Goal: Task Accomplishment & Management: Complete application form

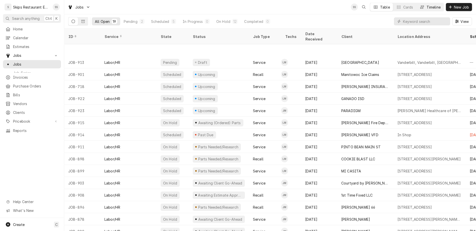
scroll to position [31, 0]
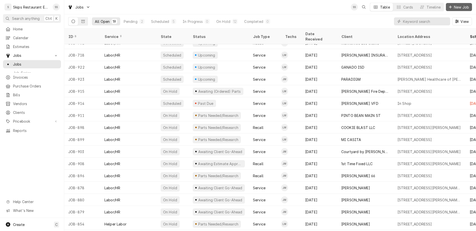
click at [462, 5] on span "New Job" at bounding box center [461, 7] width 17 height 5
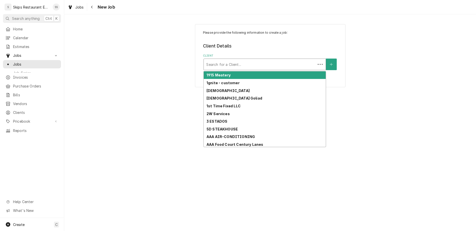
click at [281, 60] on div "Client" at bounding box center [259, 64] width 107 height 9
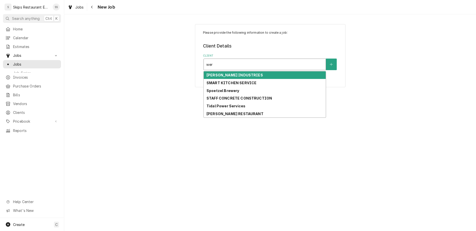
type input "wern"
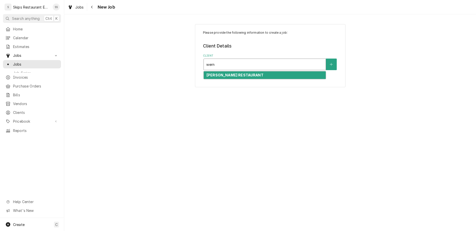
click at [244, 73] on strong "WERNER'S RESTAURANT" at bounding box center [235, 75] width 57 height 4
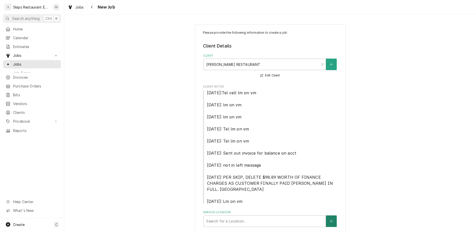
click at [330, 219] on icon "Create New Location" at bounding box center [331, 221] width 3 height 4
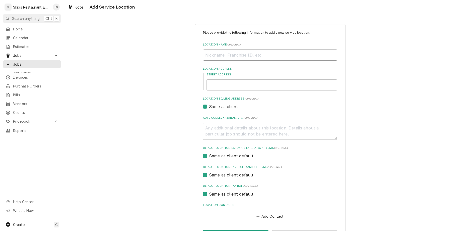
click at [248, 49] on input "Location Name ( optional )" at bounding box center [270, 54] width 134 height 11
click at [244, 79] on input "Street Address" at bounding box center [272, 84] width 131 height 11
type textarea "x"
type input "1"
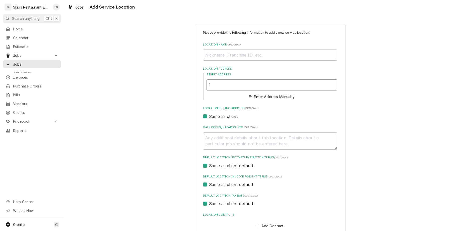
type textarea "x"
type input "19"
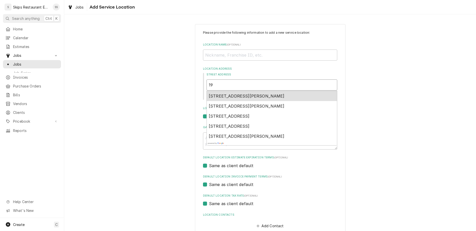
type textarea "x"
type input "192"
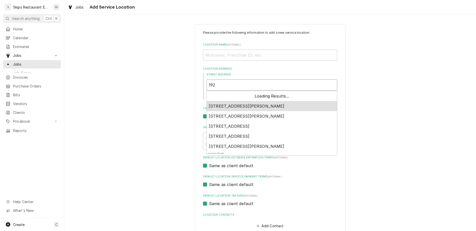
type textarea "x"
type input "192"
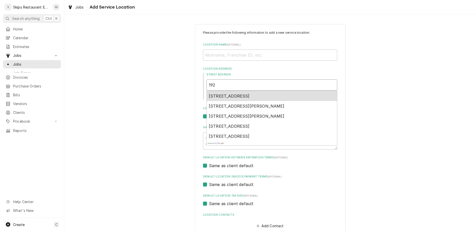
type textarea "x"
type input "192 F"
type textarea "x"
type input "192 FM"
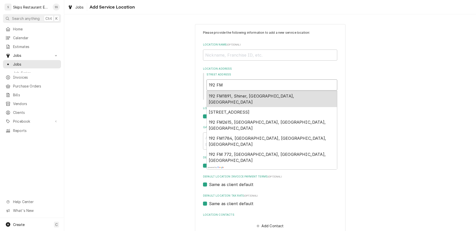
type textarea "x"
type input "192 FM"
type textarea "x"
type input "192 FM 1"
type textarea "x"
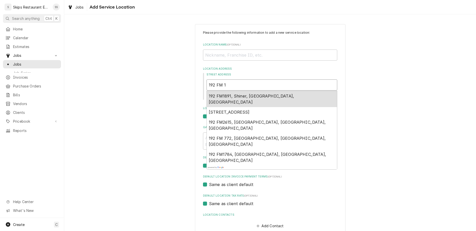
type input "192 FM 19"
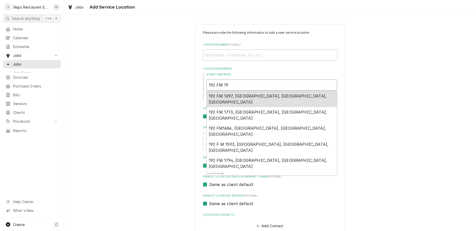
type textarea "x"
type input "192 FM 198"
type textarea "x"
type input "192 FM 1981"
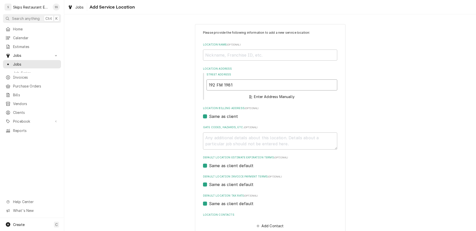
type textarea "x"
type input "192 FM 1981"
click at [272, 93] on button "Enter Address Manually" at bounding box center [272, 96] width 47 height 7
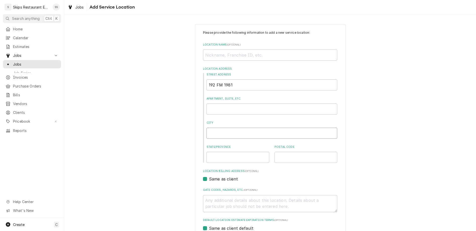
click at [237, 128] on input "City" at bounding box center [272, 133] width 131 height 11
type textarea "x"
type input "S"
type textarea "x"
type input "Sh"
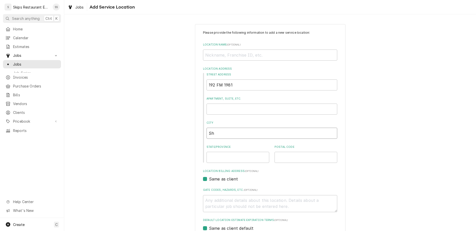
type textarea "x"
type input "Shi"
type textarea "x"
type input "Shin"
type textarea "x"
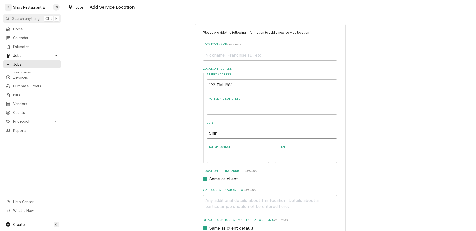
type input "Shine"
type textarea "x"
type input "Shiner"
type textarea "x"
type input "Shiner"
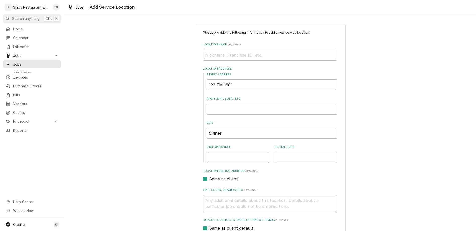
type textarea "x"
type input "T"
type textarea "x"
type input "TX"
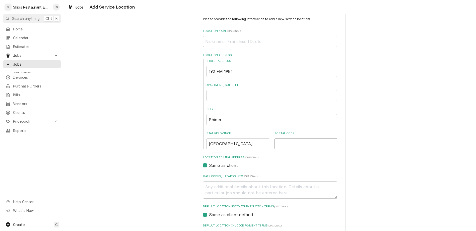
scroll to position [16, 0]
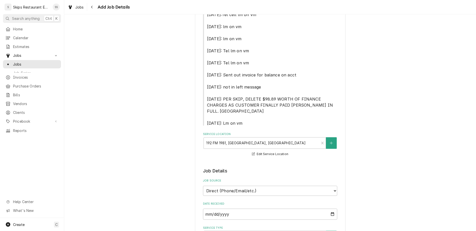
scroll to position [78, 0]
type textarea "x"
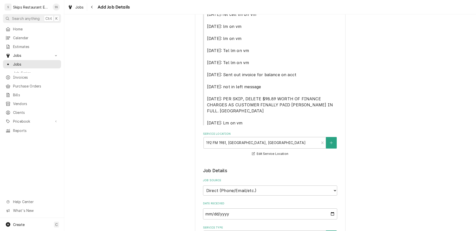
type textarea "p"
type textarea "x"
type textarea "pi"
type textarea "x"
type textarea "pit"
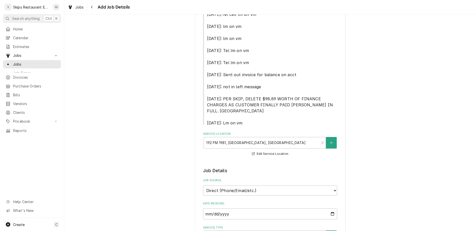
type textarea "x"
type textarea "pitc"
type textarea "x"
type textarea "pitco"
type textarea "x"
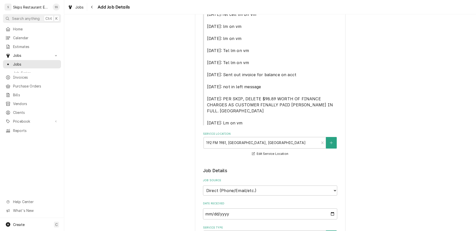
type textarea "pitco"
type textarea "x"
type textarea "pitco f"
type textarea "x"
type textarea "pitco fr"
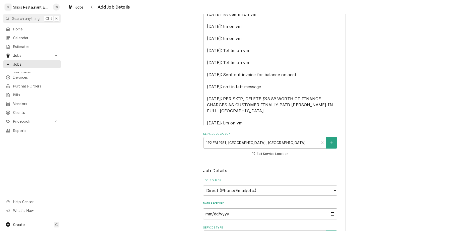
type textarea "x"
type textarea "pitco fry"
type textarea "x"
type textarea "pitco frye"
type textarea "x"
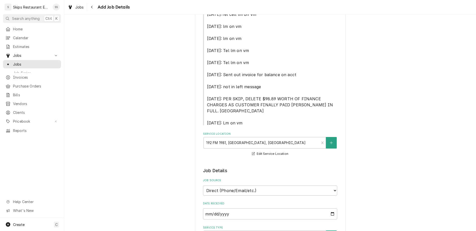
type textarea "pitco fryer"
type textarea "x"
type textarea "pitco fryer"
type textarea "x"
type textarea "pitco fryer n"
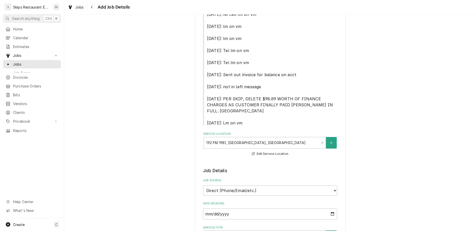
type textarea "x"
type textarea "pitco fryer no"
type textarea "x"
type textarea "pitco fryer not"
type textarea "x"
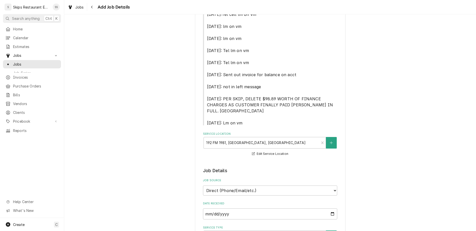
type textarea "pitco fryer not"
type textarea "x"
type textarea "pitco fryer not s"
type textarea "x"
type textarea "pitco fryer not st"
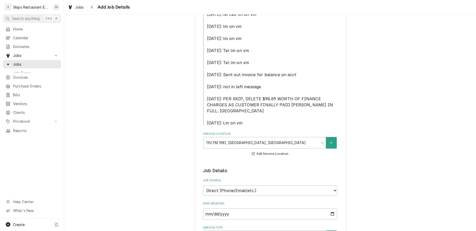
type textarea "x"
type textarea "pitco fryer not sta"
type textarea "x"
type textarea "pitco fryer not stay"
type textarea "x"
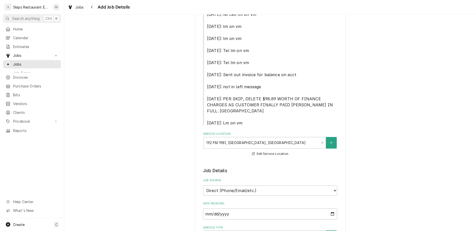
type textarea "pitco fryer not stayi"
type textarea "x"
type textarea "pitco fryer not stayin"
type textarea "x"
type textarea "pitco fryer not staying"
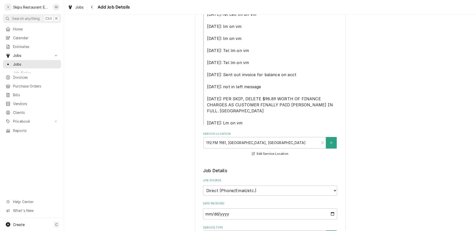
type textarea "x"
type textarea "pitco fryer not staying"
type textarea "x"
type textarea "pitco fryer not staying l"
type textarea "x"
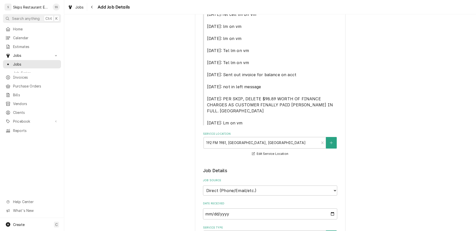
type textarea "pitco fryer not staying li"
type textarea "x"
type textarea "pitco fryer not staying lit"
type textarea "x"
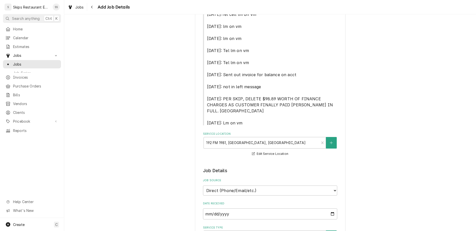
type textarea "itco fryer not staying lit"
type textarea "x"
type textarea "Pitco fryer not staying lit"
type textarea "x"
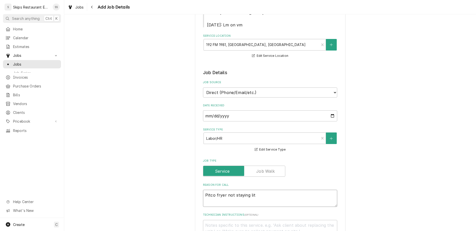
type textarea "Pitco fryer not staying lit"
checkbox input "true"
type textarea "x"
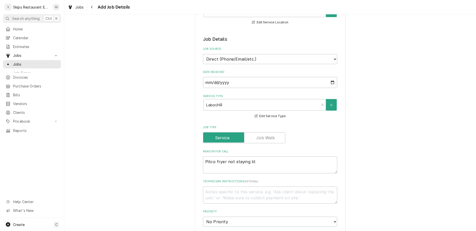
scroll to position [235, 0]
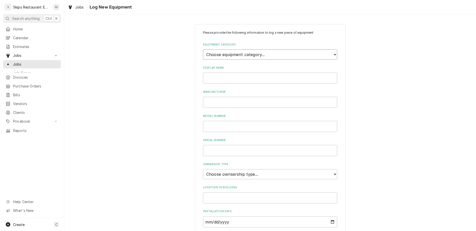
click at [203, 49] on select "Choose equipment category... Cooking Equipment Fryers Ice Machines Ovens and Ra…" at bounding box center [270, 54] width 134 height 10
select select "2"
click option "Fryers" at bounding box center [0, 0] width 0 height 0
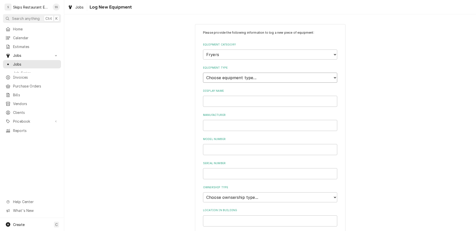
click at [203, 73] on select "Choose equipment type... Electric Fryer Fryer Filtration Equipment Gas Fryer" at bounding box center [270, 78] width 134 height 10
select select "15"
click option "Gas Fryer" at bounding box center [0, 0] width 0 height 0
click at [219, 96] on input "Display Name" at bounding box center [270, 101] width 134 height 11
type input "Pitco LP"
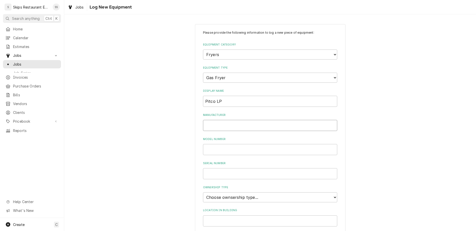
click at [221, 120] on input "Manufacturer" at bounding box center [270, 125] width 134 height 11
type input "Pitco"
click at [203, 192] on select "Choose ownsership type... Unknown Owned Leased Rented" at bounding box center [270, 197] width 134 height 10
select select "1"
click option "Owned" at bounding box center [0, 0] width 0 height 0
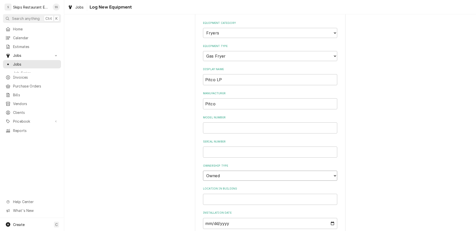
scroll to position [23, 0]
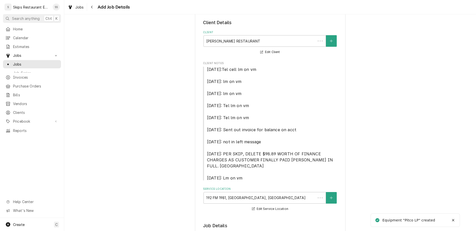
scroll to position [235, 0]
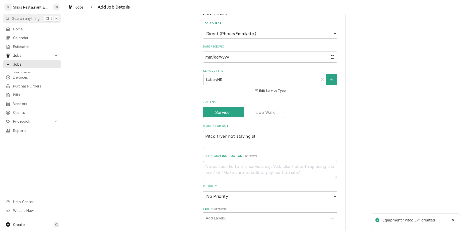
type textarea "x"
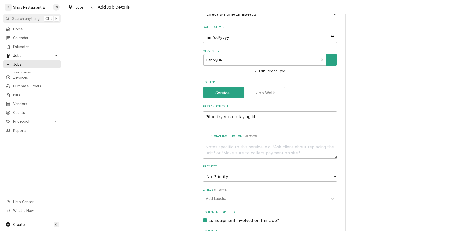
scroll to position [0, 0]
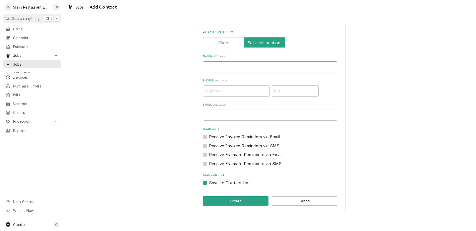
click at [220, 61] on input "Name ( optional )" at bounding box center [270, 66] width 134 height 11
type input "Robert"
type input "(361) 772-2138"
click at [235, 196] on button "Create" at bounding box center [236, 200] width 66 height 9
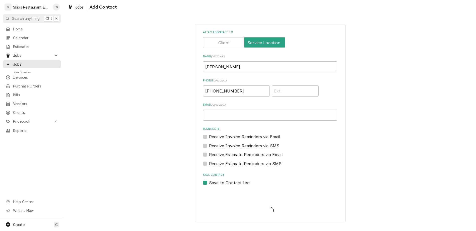
scroll to position [255, 0]
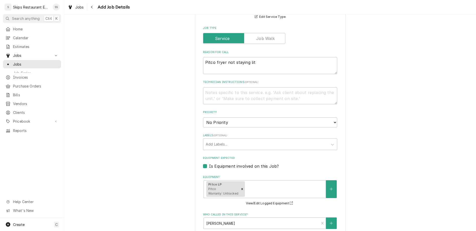
scroll to position [20, 0]
type textarea "x"
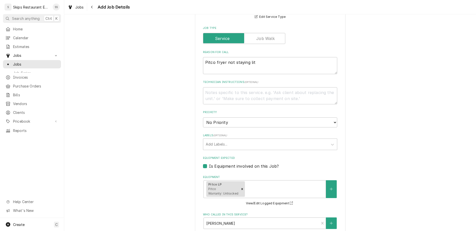
type input "2025-09-18"
type textarea "x"
select select "12:00:00"
click option "12:00 PM" at bounding box center [0, 0] width 0 height 0
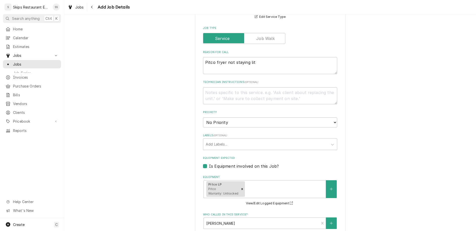
type textarea "x"
type input "1"
type textarea "x"
type input "1"
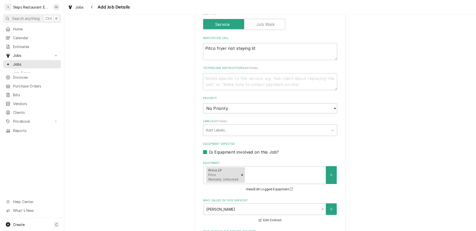
type textarea "x"
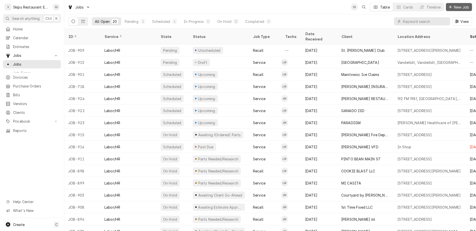
click at [453, 6] on div "Dynamic Content Wrapper" at bounding box center [450, 7] width 5 height 5
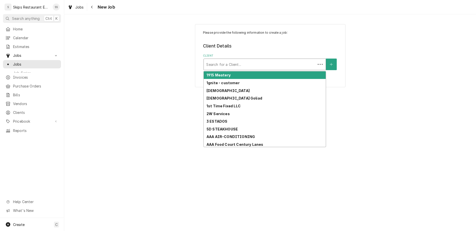
click at [272, 60] on div "Client" at bounding box center [259, 64] width 107 height 9
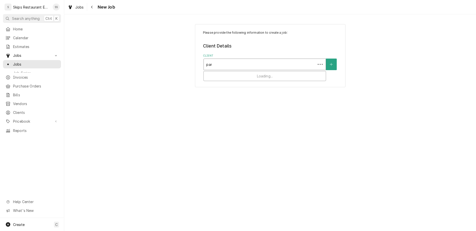
type input "para"
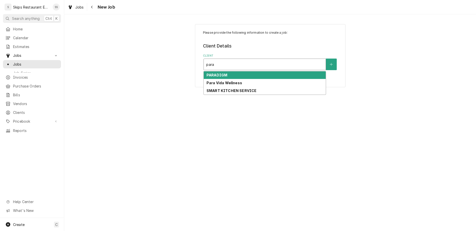
click at [223, 73] on strong "PARADIGM" at bounding box center [217, 75] width 21 height 4
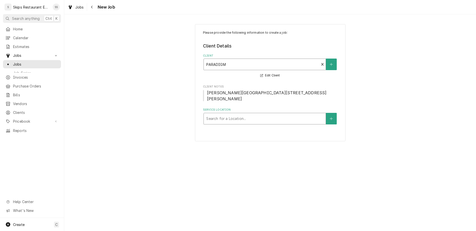
click at [258, 114] on div "Service Location" at bounding box center [264, 118] width 117 height 9
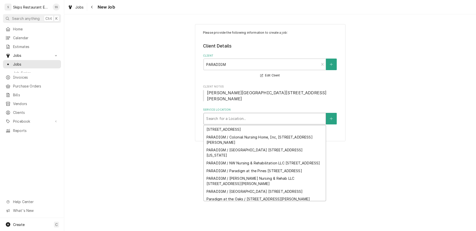
click at [246, 203] on div "Paradigm at the Prairie / 106 Del Norte Dr, El Campo, TX 77437" at bounding box center [265, 207] width 122 height 8
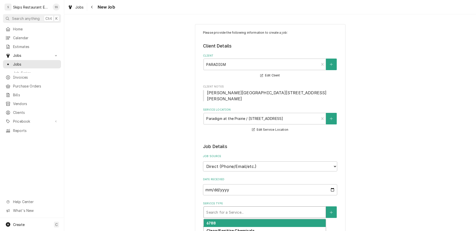
click at [254, 207] on div "Service Type" at bounding box center [264, 211] width 117 height 9
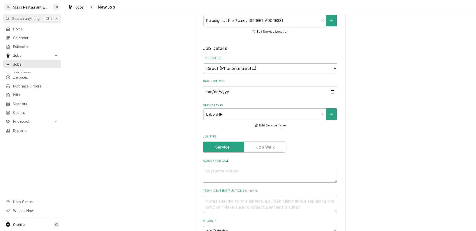
click at [221, 165] on textarea "Reason For Call" at bounding box center [270, 173] width 134 height 17
type textarea "x"
type textarea "E"
type textarea "x"
type textarea "Ex"
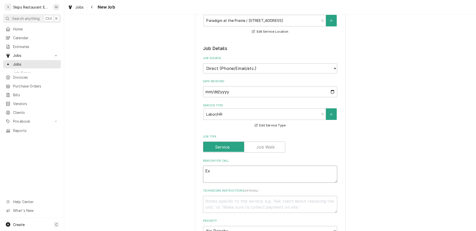
type textarea "x"
type textarea "Exh"
type textarea "x"
type textarea "Exha"
type textarea "x"
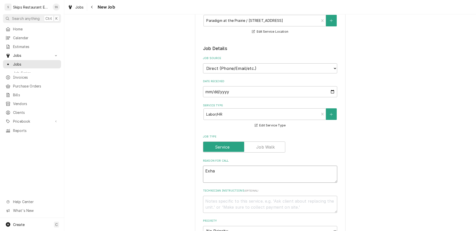
type textarea "Exhau"
type textarea "x"
type textarea "Exhaus"
type textarea "x"
type textarea "Exhaust"
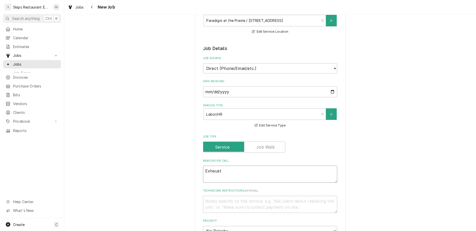
type textarea "x"
type textarea "Exhaust"
type textarea "x"
type textarea "Exhaust F"
type textarea "x"
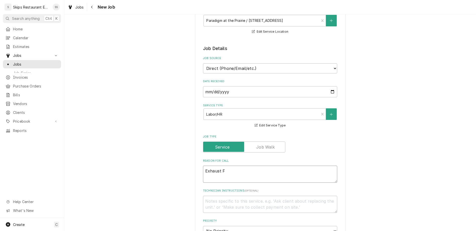
type textarea "Exhaust Fa"
type textarea "x"
type textarea "Exhaust Fan"
type textarea "x"
type textarea "Exhaust Fan"
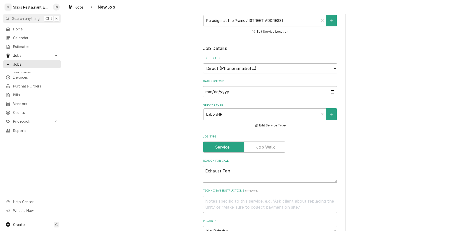
type textarea "x"
type textarea "Exhaust Fan n"
type textarea "x"
type textarea "Exhaust Fan no"
type textarea "x"
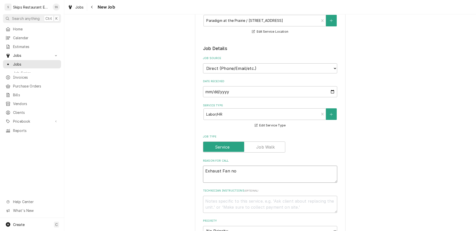
type textarea "Exhaust Fan not"
type textarea "x"
type textarea "Exhaust Fan not"
type textarea "x"
type textarea "Exhaust Fan not c"
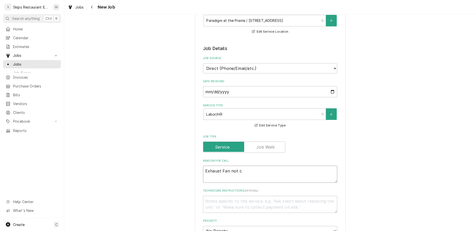
type textarea "x"
type textarea "Exhaust Fan not co"
type textarea "x"
type textarea "Exhaust Fan not com"
type textarea "x"
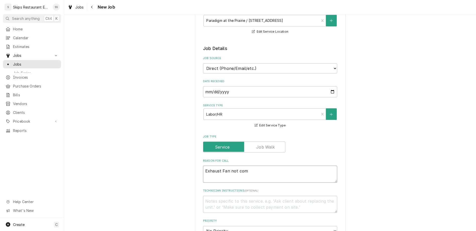
type textarea "Exhaust Fan not comi"
type textarea "x"
type textarea "Exhaust Fan not comin"
type textarea "x"
type textarea "Exhaust Fan not coming"
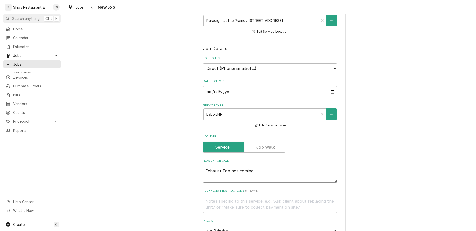
type textarea "x"
type textarea "Exhaust Fan not coming"
type textarea "x"
type textarea "Exhaust Fan not coming o"
type textarea "x"
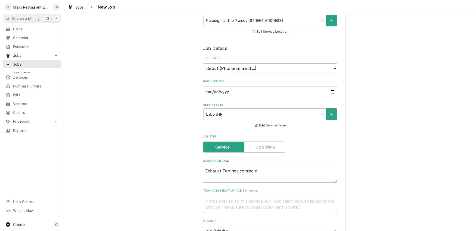
type textarea "Exhaust Fan not coming on"
type textarea "x"
type textarea "Exhaust Fan not coming on."
type textarea "x"
type textarea "Exhaust Fan not coming on."
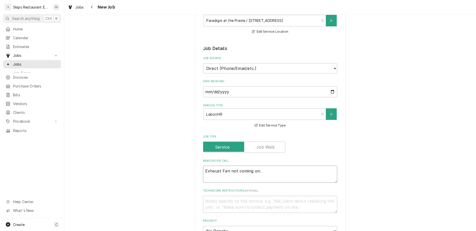
type textarea "x"
type textarea "Exhaust Fan not coming on."
type textarea "x"
type textarea "Exhaust Fan not coming on. B"
type textarea "x"
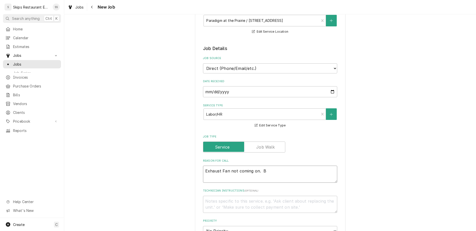
type textarea "Exhaust Fan not coming on. Be"
type textarea "x"
type textarea "Exhaust Fan not coming on. Bel"
type textarea "x"
type textarea "Exhaust Fan not coming on. Belt"
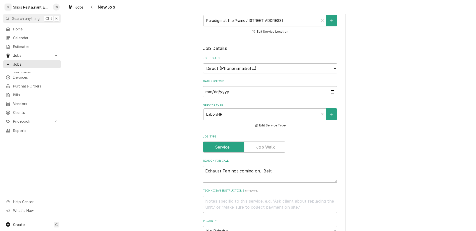
type textarea "x"
type textarea "Exhaust Fan not coming on. Belt"
type textarea "x"
type textarea "Exhaust Fan not coming on. Belt i"
type textarea "x"
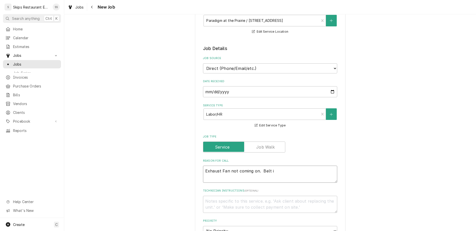
type textarea "Exhaust Fan not coming on. Belt is"
type textarea "x"
type textarea "Exhaust Fan not coming on. Belt is"
type textarea "x"
type textarea "Exhaust Fan not coming on. Belt is o"
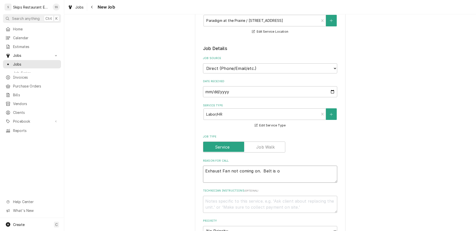
type textarea "x"
type textarea "Exhaust Fan not coming on. Belt is on"
type textarea "x"
type textarea "Exhaust Fan not coming on. Belt is on."
type textarea "x"
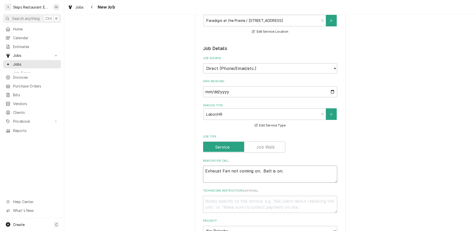
type textarea "Exhaust Fan not coming on. Belt is on."
type textarea "x"
type textarea "Exhaust Fan not coming on. Belt is on."
type textarea "x"
type textarea "Exhaust Fan not coming on. Belt is on. S"
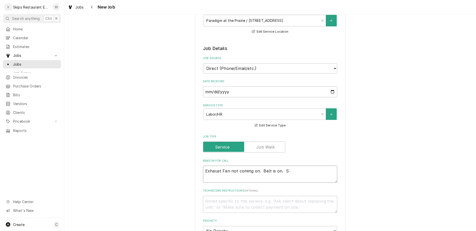
type textarea "x"
type textarea "Exhaust Fan not coming on. Belt is on. Si"
type textarea "x"
type textarea "Exhaust Fan not coming on. Belt is on. S"
type textarea "x"
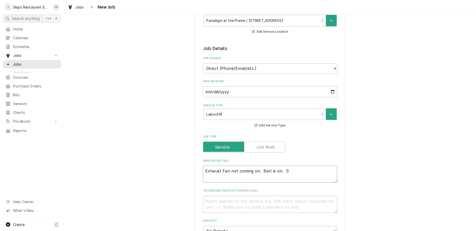
type textarea "Exhaust Fan not coming on. Belt is on. Sw"
type textarea "x"
type textarea "Exhaust Fan not coming on. Belt is on. Swit"
type textarea "x"
type textarea "Exhaust Fan not coming on. Belt is on. Switc"
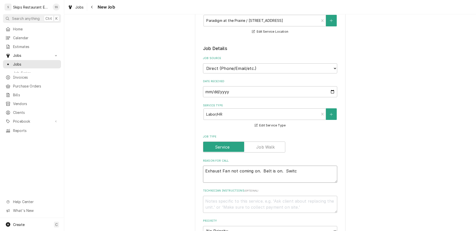
type textarea "x"
type textarea "Exhaust Fan not coming on. Belt is on. Switch"
type textarea "x"
type textarea "Exhaust Fan not coming on. Belt is on. Switch"
type textarea "x"
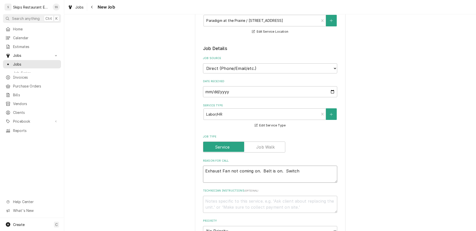
type textarea "Exhaust Fan not coming on. Belt is on. Switch n"
type textarea "x"
type textarea "Exhaust Fan not coming on. Belt is on. Switch no"
type textarea "x"
type textarea "Exhaust Fan not coming on. Belt is on. Switch not"
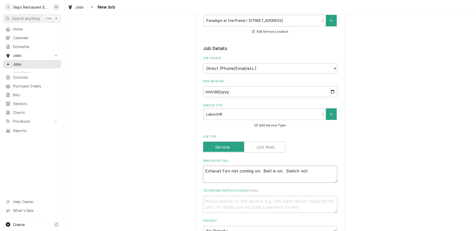
type textarea "x"
type textarea "Exhaust Fan not coming on. Belt is on. Switch not"
type textarea "x"
type textarea "Exhaust Fan not coming on. Belt is on. Switch not w"
type textarea "x"
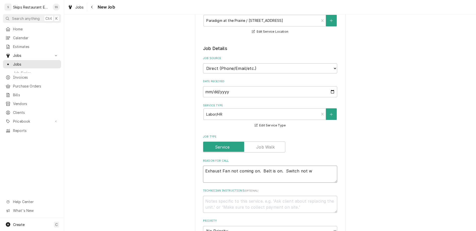
type textarea "Exhaust Fan not coming on. Belt is on. Switch not wo"
type textarea "x"
type textarea "Exhaust Fan not coming on. Belt is on. Switch not wor"
type textarea "x"
type textarea "Exhaust Fan not coming on. Belt is on. Switch not work"
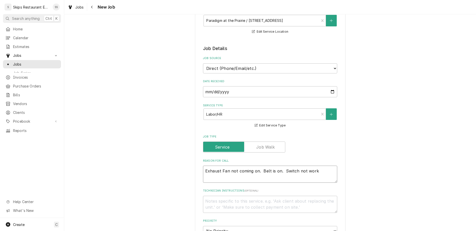
type textarea "x"
type textarea "Exhaust Fan not coming on. Belt is on. Switch not worki"
type textarea "x"
type textarea "Exhaust Fan not coming on. Belt is on. Switch not workin"
type textarea "x"
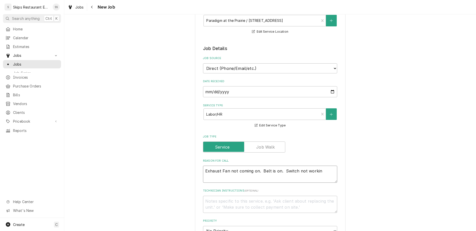
type textarea "Exhaust Fan not coming on. Belt is on. Switch not working"
type textarea "x"
type textarea "Exhaust Fan not coming on. Belt is on. Switch not working"
type textarea "x"
type textarea "Exhaust Fan not coming on. Belt is on. Switch not working s"
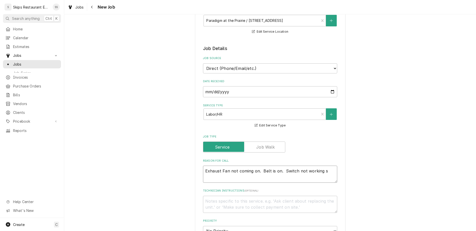
type textarea "x"
type textarea "Exhaust Fan not coming on. Belt is on. Switch not working si"
type textarea "x"
type textarea "Exhaust Fan not coming on. Belt is on. Switch not working sin"
type textarea "x"
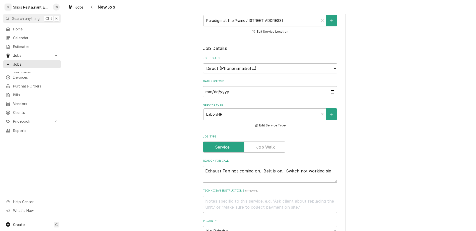
type textarea "Exhaust Fan not coming on. Belt is on. Switch not working sinc"
type textarea "x"
type textarea "Exhaust Fan not coming on. Belt is on. Switch not working since"
type textarea "x"
type textarea "Exhaust Fan not coming on. Belt is on. Switch not working since"
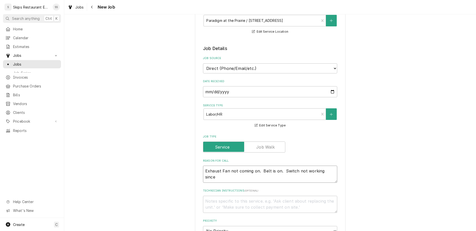
type textarea "x"
type textarea "Exhaust Fan not coming on. Belt is on. Switch not working since p"
type textarea "x"
type textarea "Exhaust Fan not coming on. Belt is on. Switch not working since po"
type textarea "x"
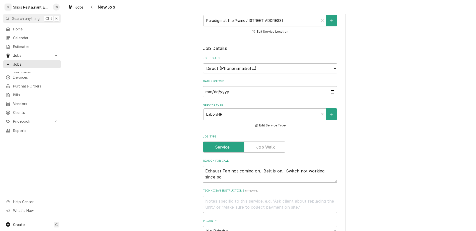
type textarea "Exhaust Fan not coming on. Belt is on. Switch not working since pow"
type textarea "x"
type textarea "Exhaust Fan not coming on. Belt is on. Switch not working since powe"
type textarea "x"
type textarea "Exhaust Fan not coming on. Belt is on. Switch not working since power"
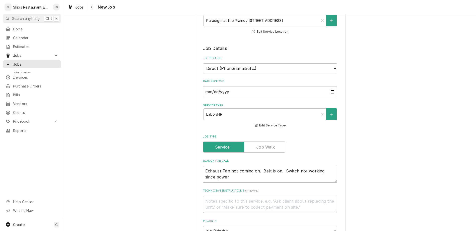
type textarea "x"
type textarea "Exhaust Fan not coming on. Belt is on. Switch not working since power"
type textarea "x"
type textarea "Exhaust Fan not coming on. Belt is on. Switch not working since power o"
type textarea "x"
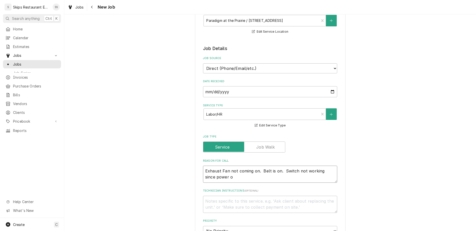
type textarea "Exhaust Fan not coming on. Belt is on. Switch not working since power ou"
type textarea "x"
type textarea "Exhaust Fan not coming on. Belt is on. Switch not working since power out"
type textarea "x"
type textarea "Exhaust Fan not coming on. Belt is on. Switch not working since power outa"
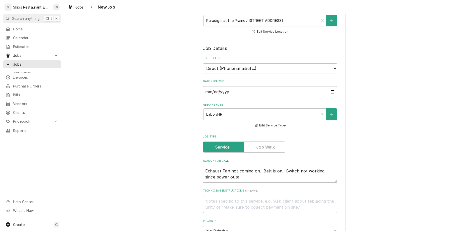
type textarea "x"
type textarea "Exhaust Fan not coming on. Belt is on. Switch not working since power outae"
type textarea "x"
type textarea "Exhaust Fan not coming on. Belt is on. Switch not working since power outa"
type textarea "x"
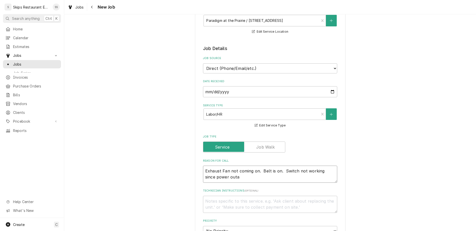
type textarea "Exhaust Fan not coming on. Belt is on. Switch not working since power outag"
type textarea "x"
type textarea "Exhaust Fan not coming on. Belt is on. Switch not working since power outage"
type textarea "x"
type textarea "Exhaust Fan not coming on. Belt is on. Switch not working since power outage"
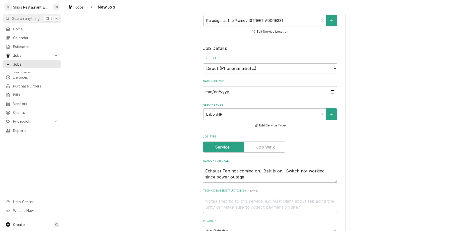
type textarea "x"
type textarea "Exhaust Fan not coming on. Belt is on. Switch not working since power outage a"
type textarea "x"
type textarea "Exhaust Fan not coming on. Belt is on. Switch not working since power outage a"
type textarea "x"
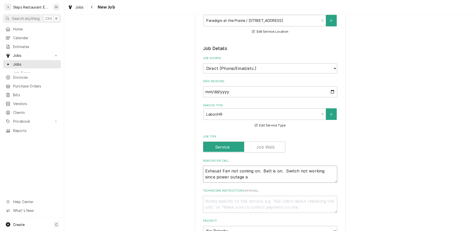
type textarea "Exhaust Fan not coming on. Belt is on. Switch not working since power outage a c"
type textarea "x"
type textarea "Exhaust Fan not coming on. Belt is on. Switch not working since power outage a …"
type textarea "x"
type textarea "Exhaust Fan not coming on. Belt is on. Switch not working since power outage a …"
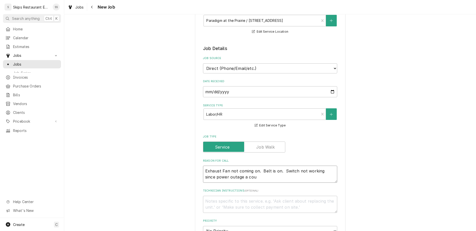
type textarea "x"
type textarea "Exhaust Fan not coming on. Belt is on. Switch not working since power outage a …"
type textarea "x"
type textarea "Exhaust Fan not coming on. Belt is on. Switch not working since power outage a …"
type textarea "x"
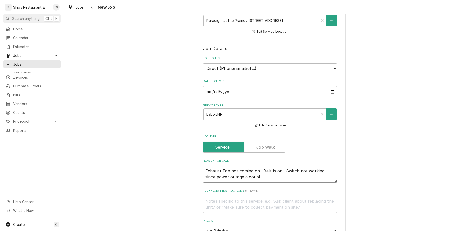
type textarea "Exhaust Fan not coming on. Belt is on. Switch not working since power outage a …"
type textarea "x"
type textarea "Exhaust Fan not coming on. Belt is on. Switch not working since power outage a …"
type textarea "x"
type textarea "Exhaust Fan not coming on. Belt is on. Switch not working since power outage a …"
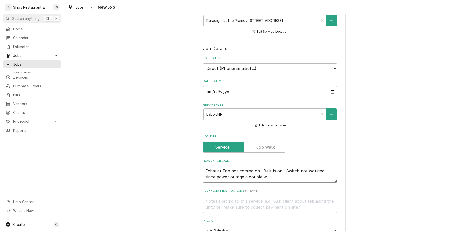
type textarea "x"
type textarea "Exhaust Fan not coming on. Belt is on. Switch not working since power outage a …"
type textarea "x"
type textarea "Exhaust Fan not coming on. Belt is on. Switch not working since power outage a …"
type textarea "x"
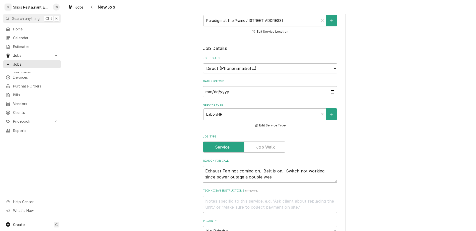
type textarea "Exhaust Fan not coming on. Belt is on. Switch not working since power outage a …"
type textarea "x"
type textarea "Exhaust Fan not coming on. Belt is on. Switch not working since power outage a …"
type textarea "x"
type textarea "Exhaust Fan not coming on. Belt is on. Switch not working since power outage a …"
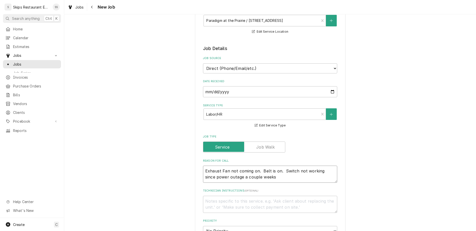
type textarea "x"
type textarea "Exhaust Fan not coming on. Belt is on. Switch not working since power outage a …"
type textarea "x"
type textarea "Exhaust Fan not coming on. Belt is on. Switch not working since power outage a …"
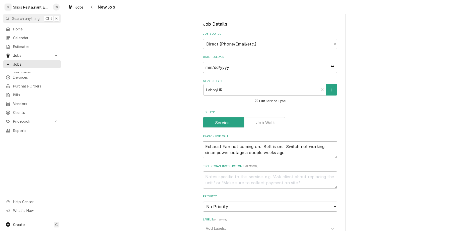
scroll to position [137, 0]
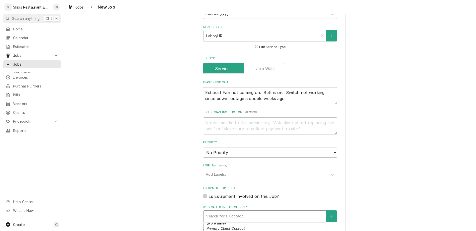
scroll to position [0, 0]
click at [330, 214] on icon "Create New Contact" at bounding box center [331, 215] width 3 height 3
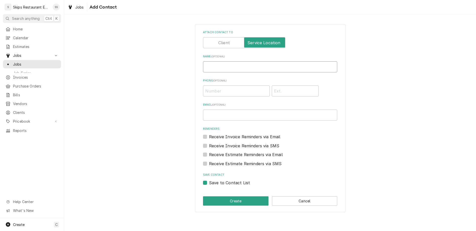
click at [227, 61] on input "Name ( optional )" at bounding box center [270, 66] width 134 height 11
click at [235, 196] on button "Create" at bounding box center [236, 200] width 66 height 9
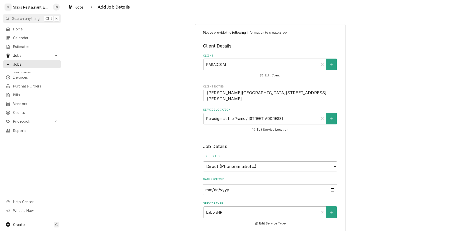
scroll to position [176, 0]
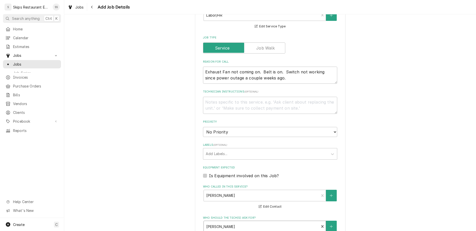
scroll to position [215, 0]
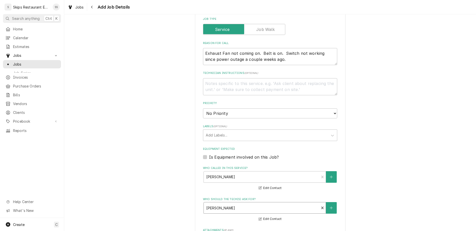
click option "11:30 AM" at bounding box center [0, 0] width 0 height 0
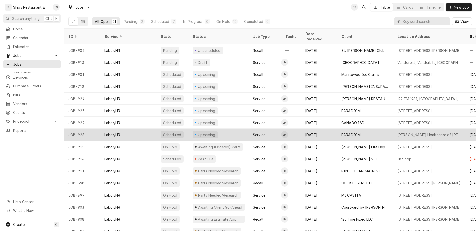
click at [341, 132] on div "PARADIGM" at bounding box center [350, 134] width 19 height 5
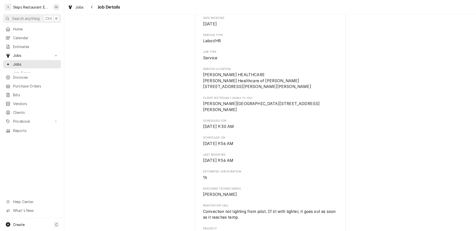
scroll to position [78, 0]
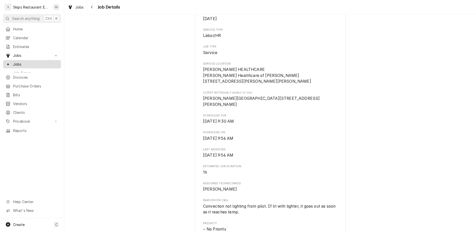
click at [14, 62] on span "Jobs" at bounding box center [35, 64] width 45 height 5
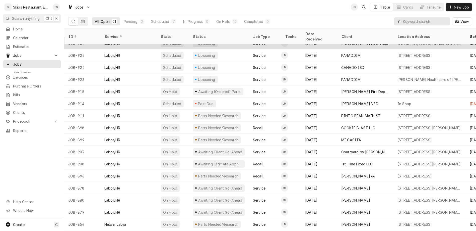
scroll to position [55, 0]
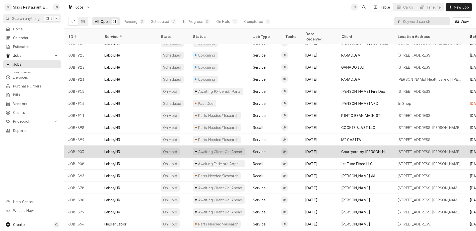
click at [341, 149] on div "Courtyard by [PERSON_NAME]" at bounding box center [365, 151] width 48 height 5
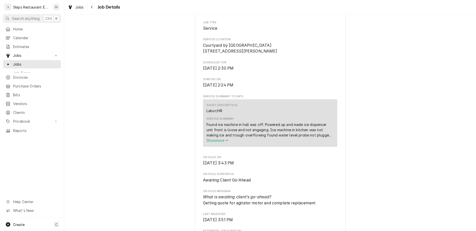
scroll to position [78, 0]
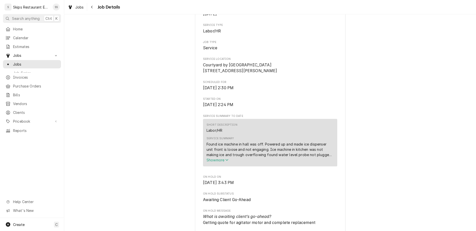
click at [223, 158] on span "Show more" at bounding box center [218, 160] width 22 height 4
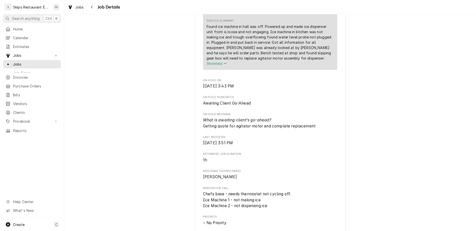
scroll to position [215, 0]
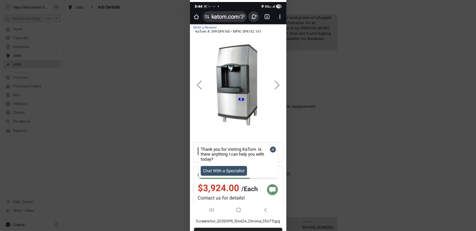
click at [264, 141] on img at bounding box center [238, 109] width 96 height 214
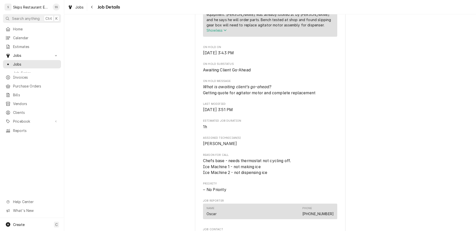
scroll to position [235, 0]
